Goal: Transaction & Acquisition: Purchase product/service

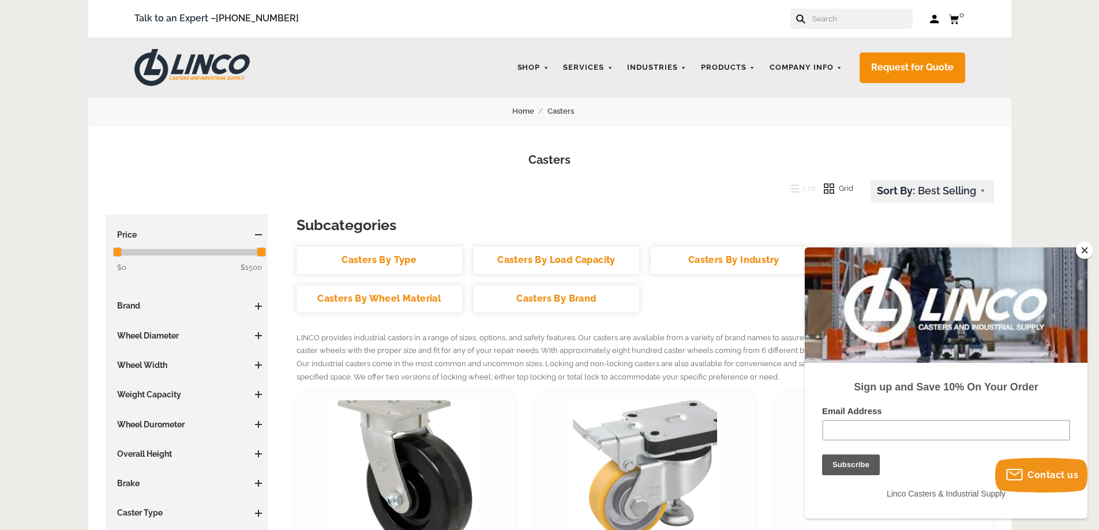
scroll to position [115, 0]
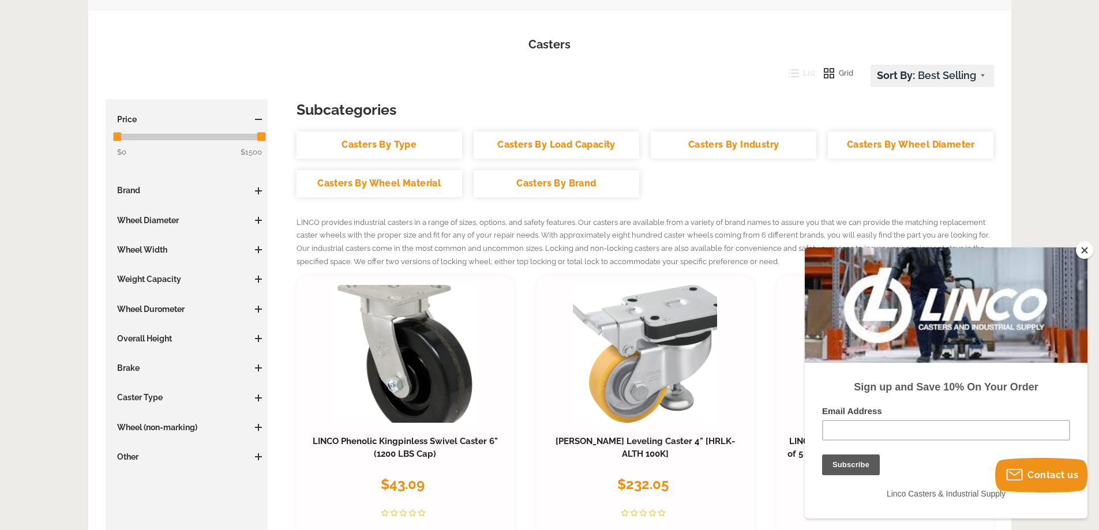
click at [183, 397] on h3 "Caster Type" at bounding box center [186, 398] width 151 height 12
click at [257, 400] on span at bounding box center [258, 398] width 7 height 7
click at [256, 400] on span at bounding box center [258, 398] width 7 height 7
click at [258, 426] on span at bounding box center [258, 427] width 1 height 7
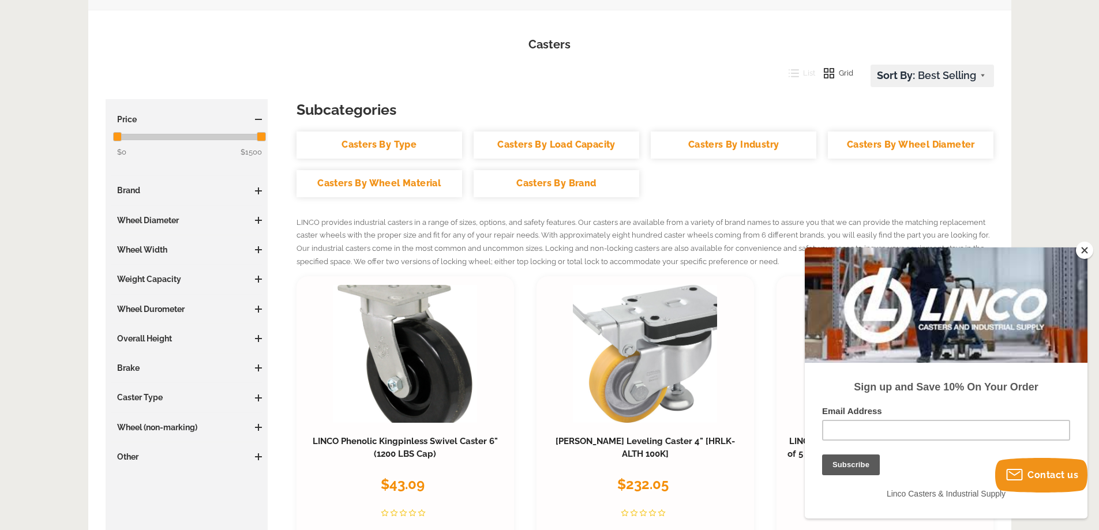
click at [259, 311] on span at bounding box center [258, 309] width 7 height 7
click at [755, 148] on link "Casters By Industry" at bounding box center [734, 145] width 166 height 27
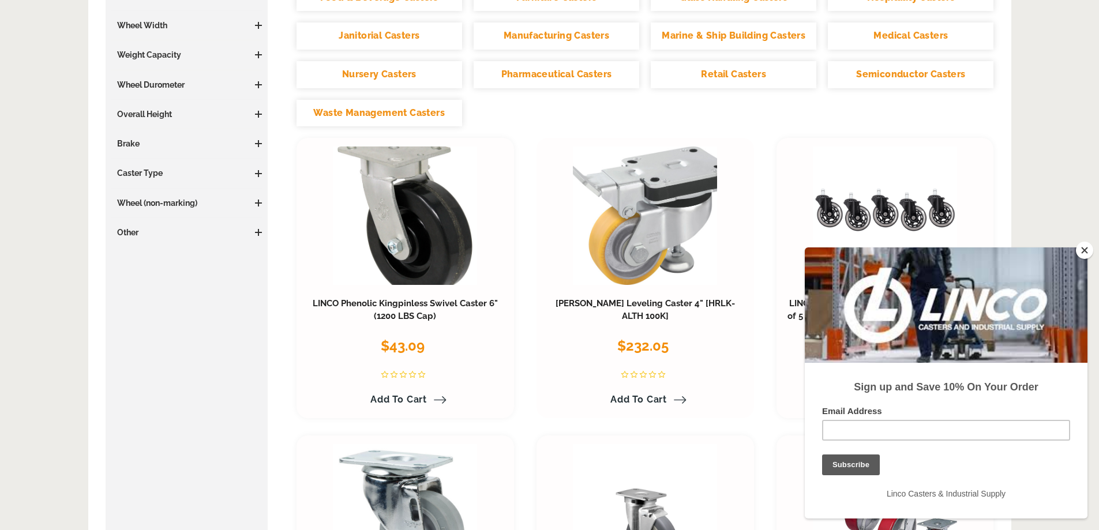
scroll to position [346, 0]
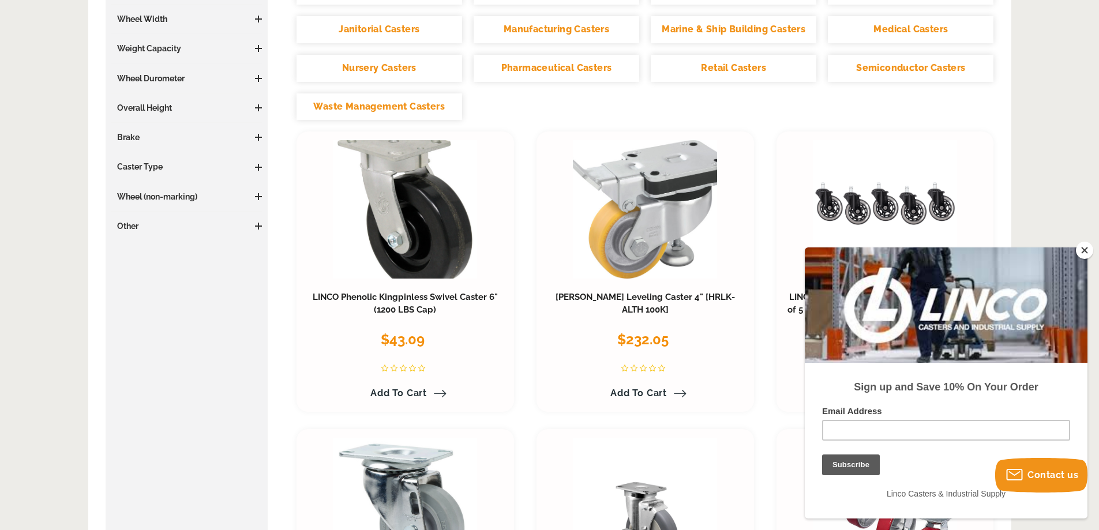
click at [1083, 248] on button "Close" at bounding box center [1084, 250] width 17 height 17
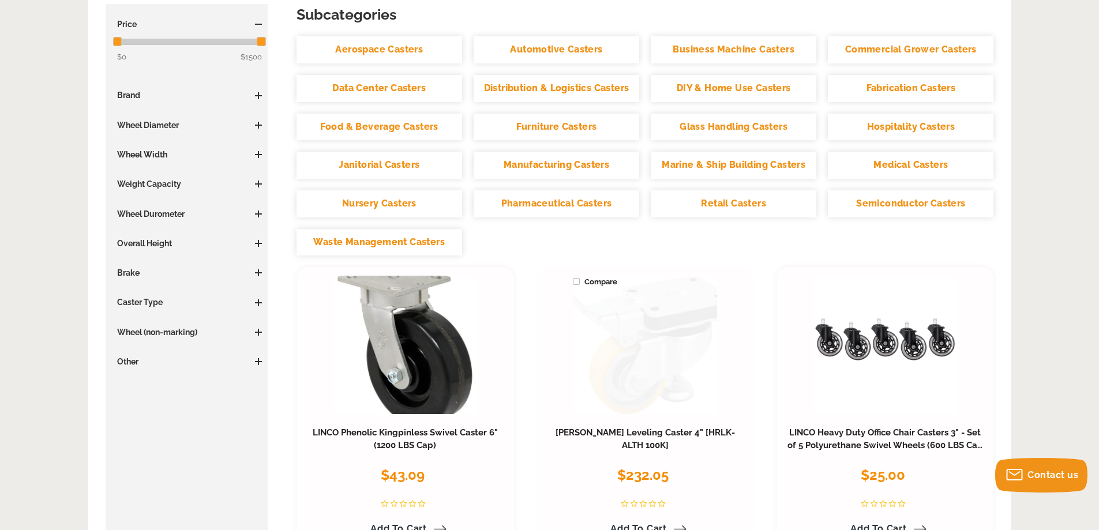
scroll to position [173, 0]
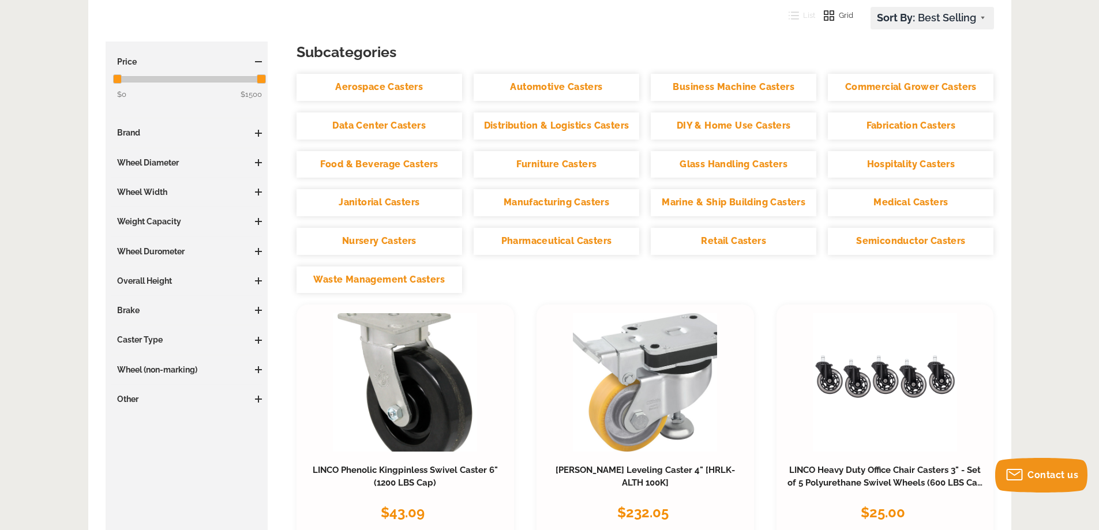
click at [724, 168] on link "Glass Handling Casters" at bounding box center [734, 164] width 166 height 27
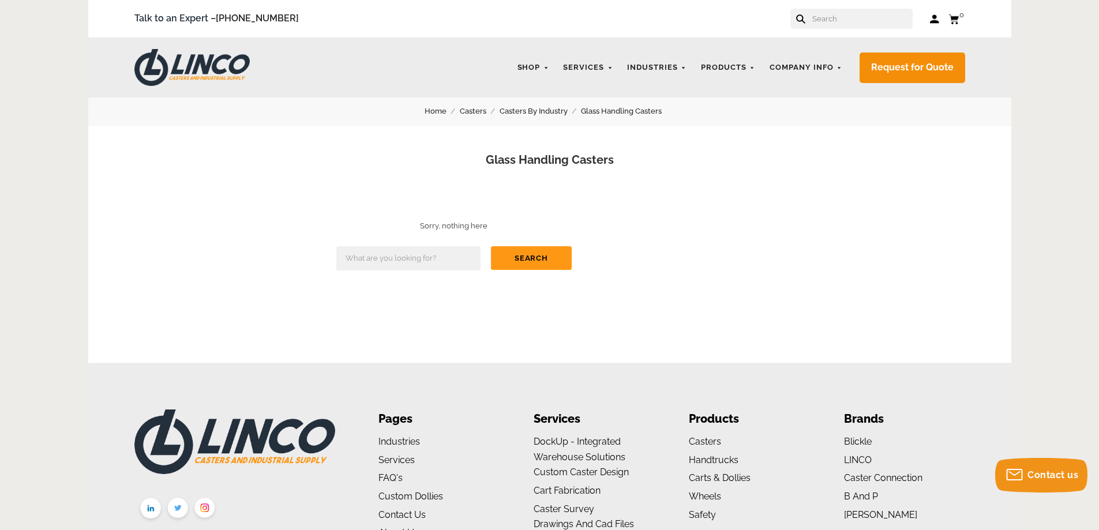
click at [865, 9] on input "text" at bounding box center [862, 19] width 102 height 20
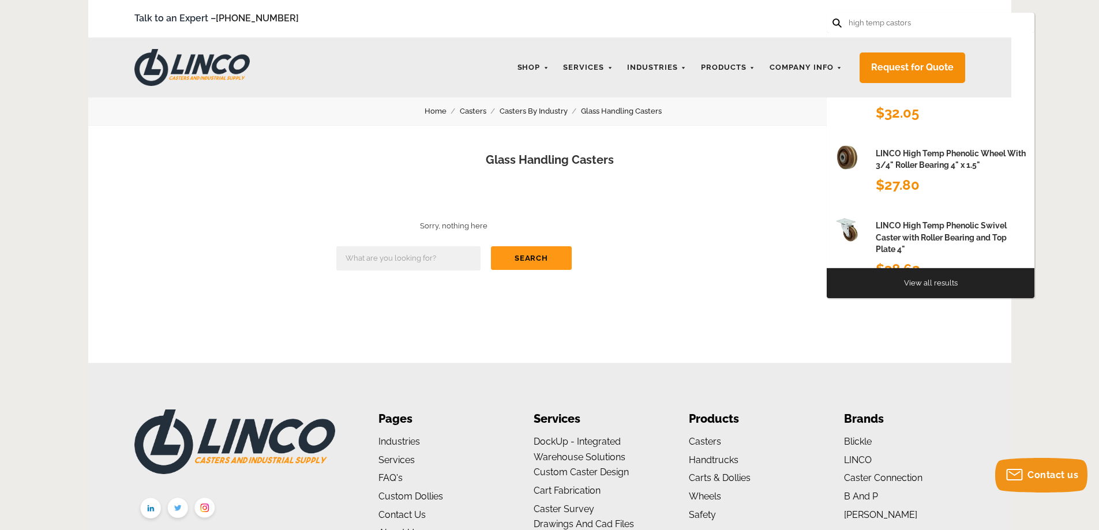
type input "high temp castors"
click at [832, 18] on button at bounding box center [835, 21] width 7 height 7
click at [919, 286] on link "View all results" at bounding box center [931, 283] width 54 height 9
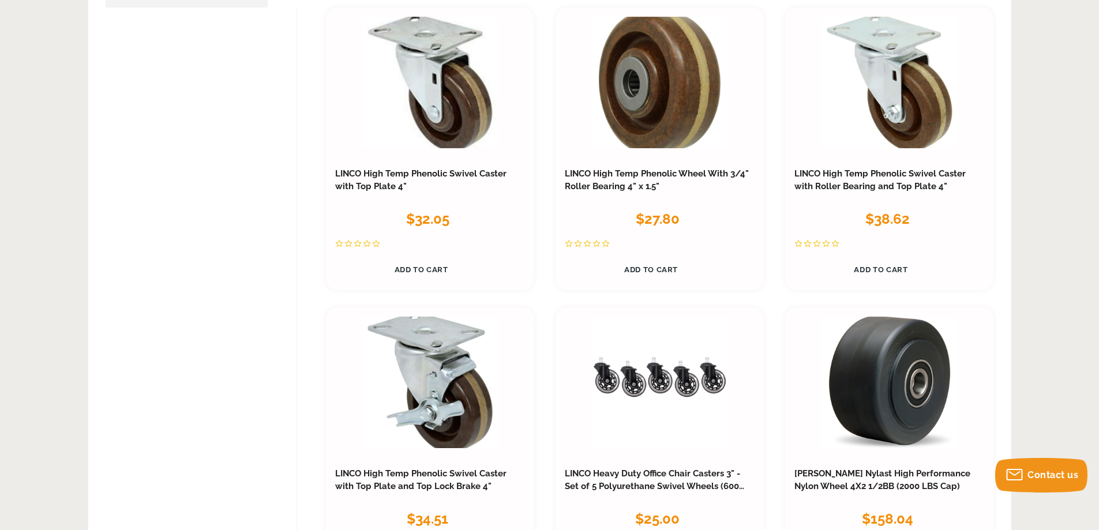
scroll to position [635, 0]
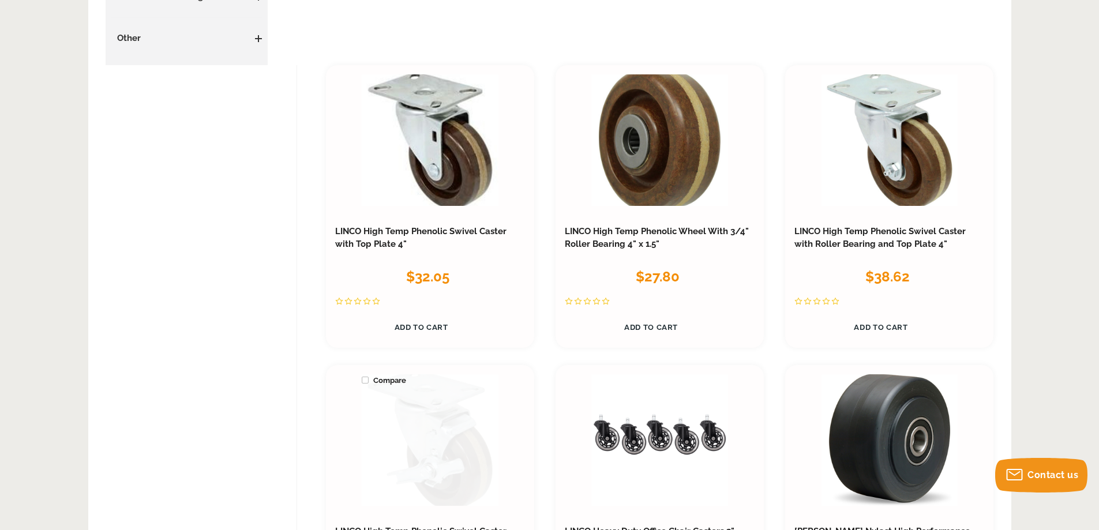
click at [460, 432] on link at bounding box center [430, 439] width 137 height 131
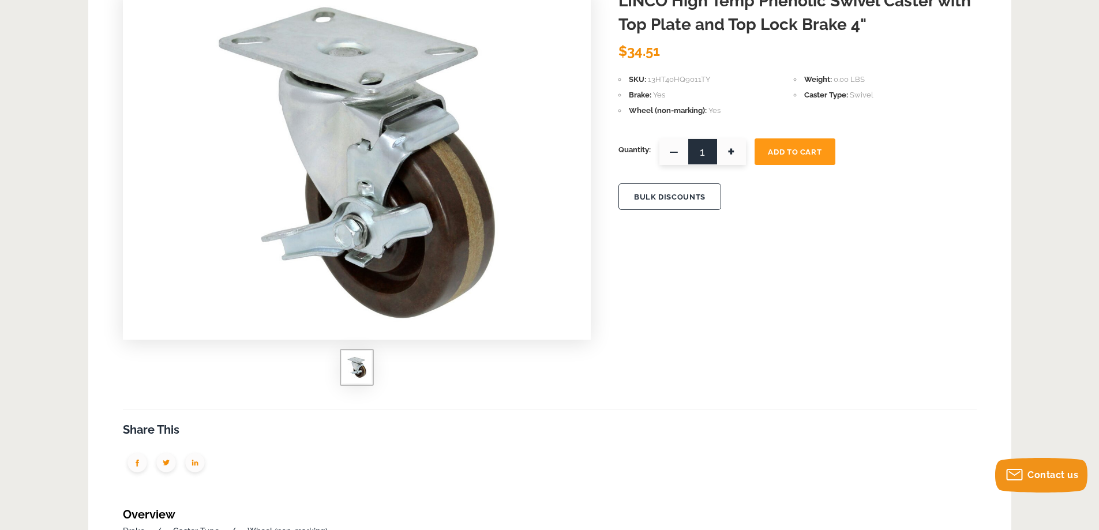
scroll to position [58, 0]
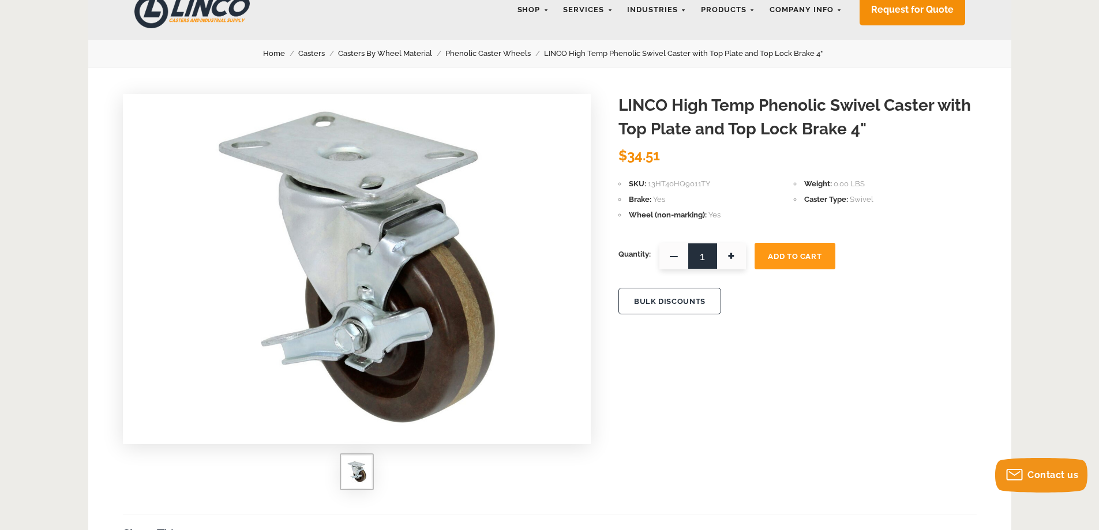
click at [446, 321] on img at bounding box center [356, 267] width 303 height 346
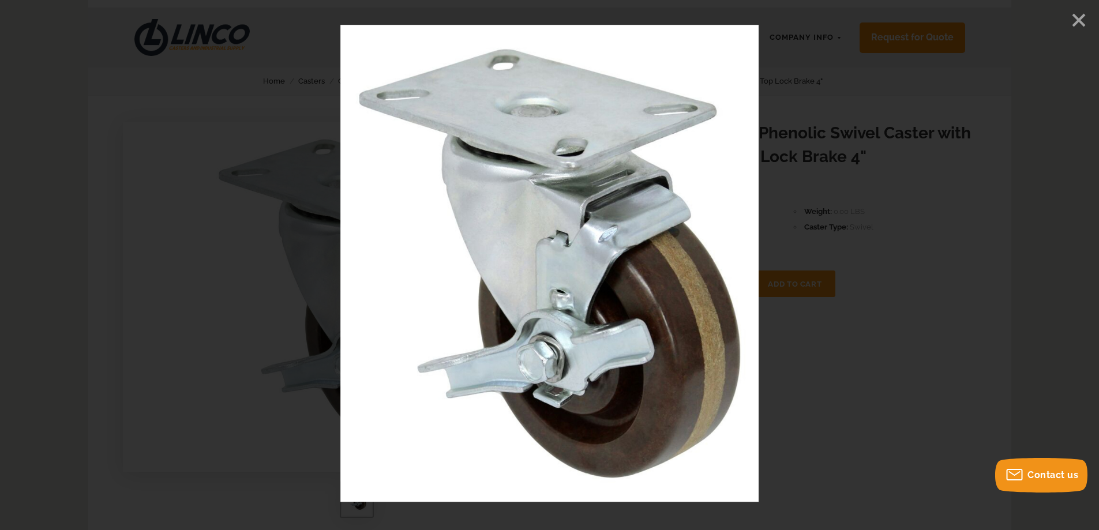
scroll to position [0, 0]
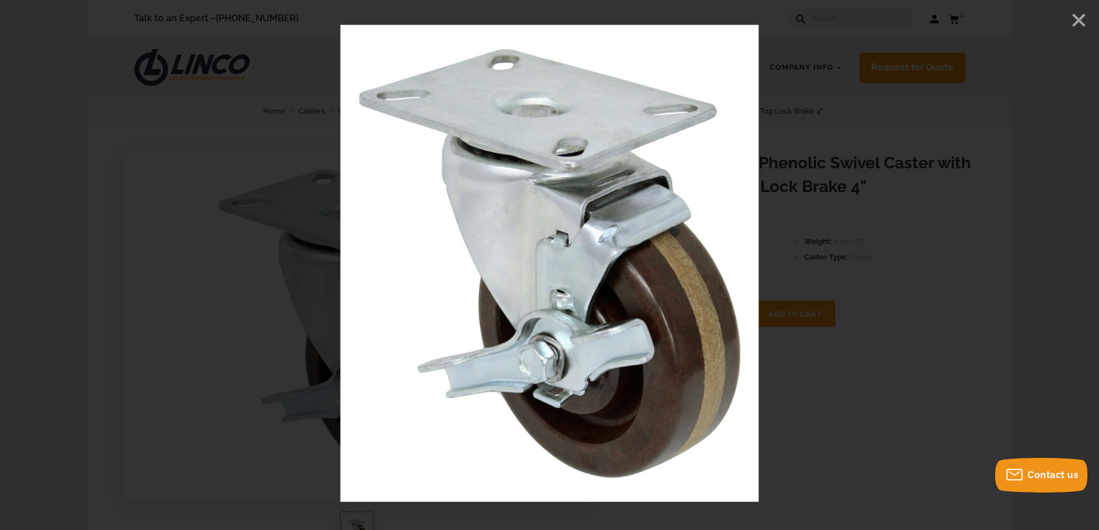
click at [494, 343] on img at bounding box center [549, 263] width 418 height 477
click at [1073, 24] on icon "Close" at bounding box center [1078, 20] width 17 height 17
